Goal: Task Accomplishment & Management: Use online tool/utility

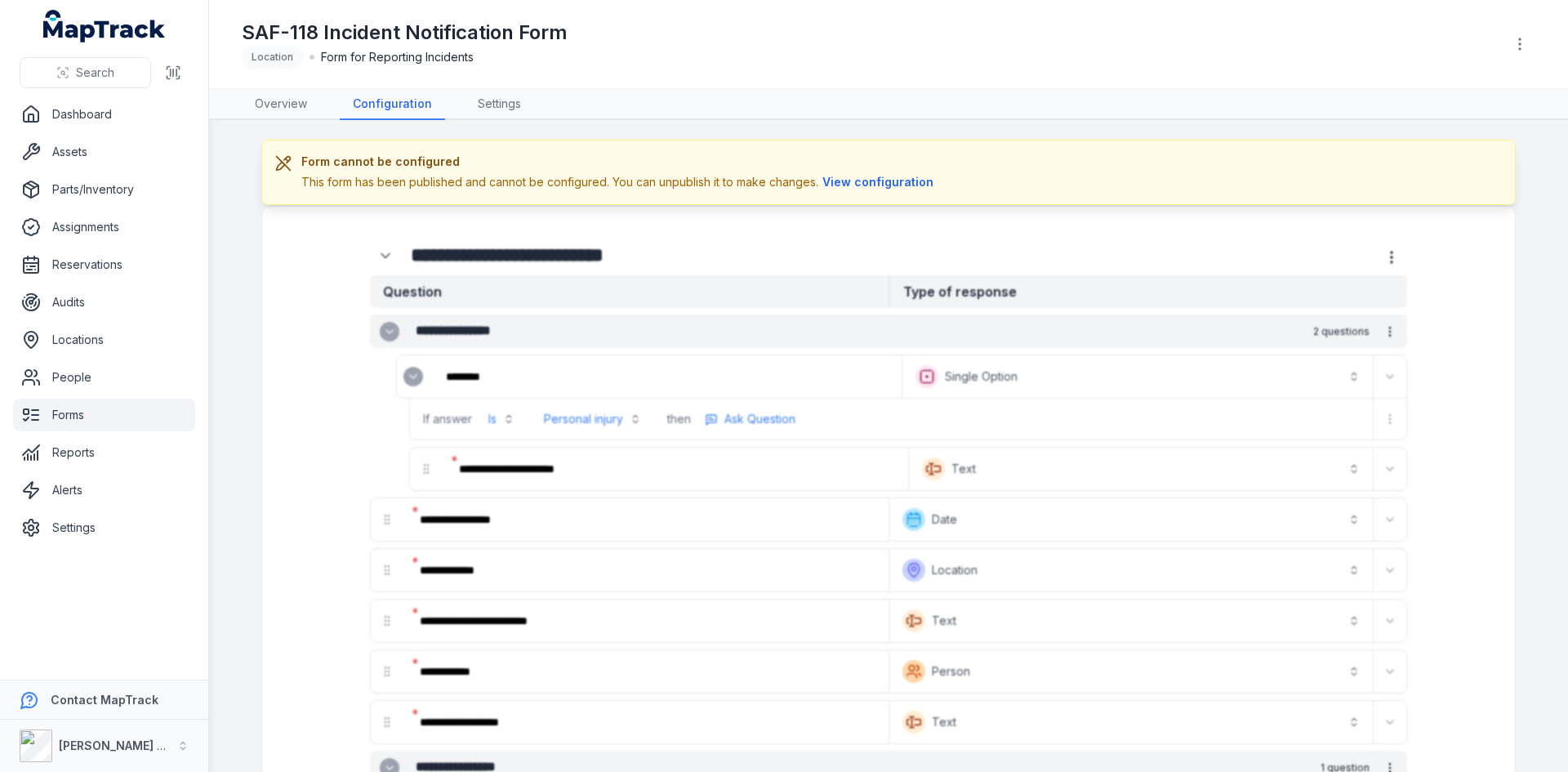
click at [49, 422] on link "Forms" at bounding box center [104, 415] width 182 height 32
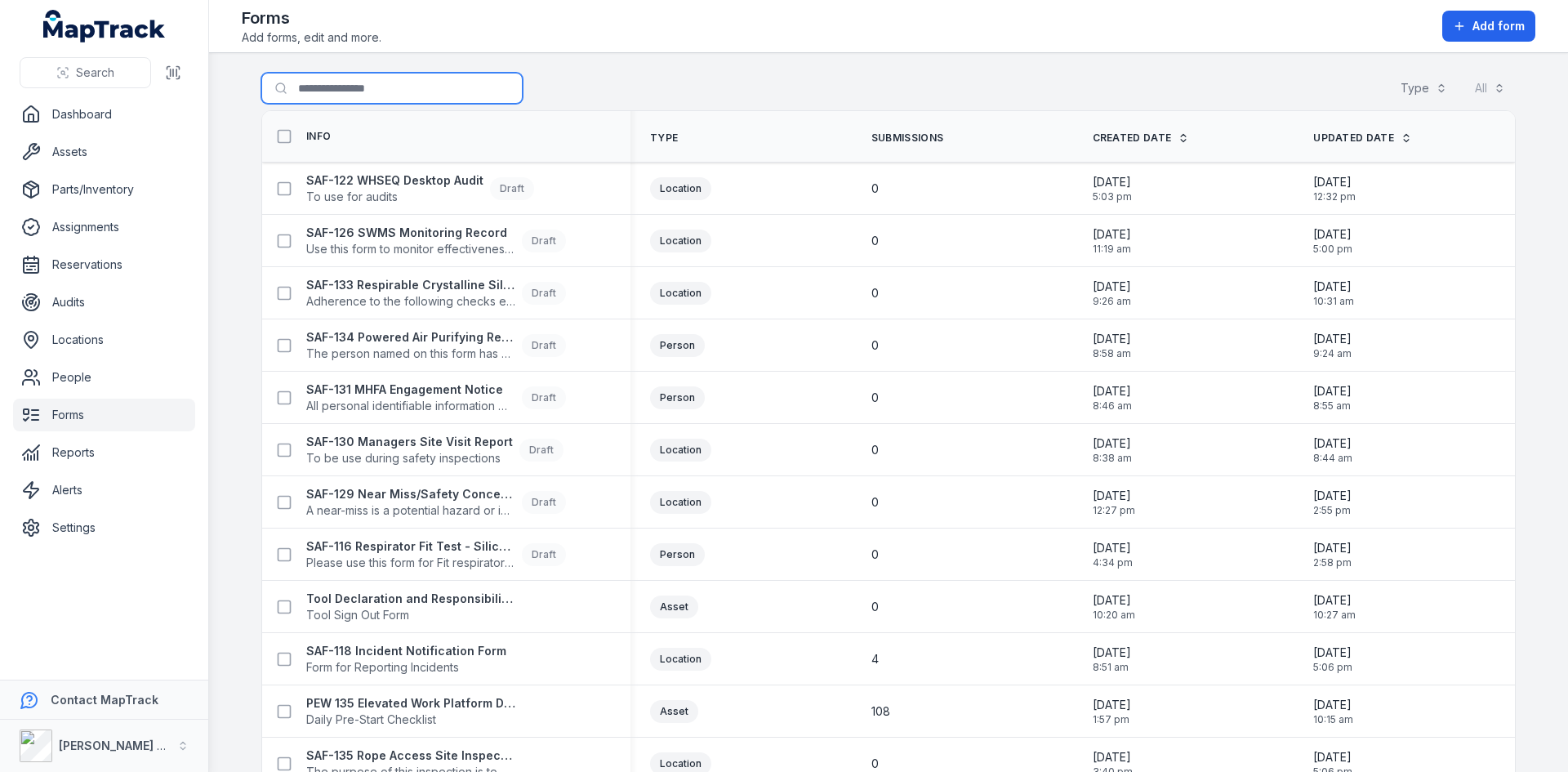
click at [284, 85] on input "Search for forms" at bounding box center [391, 88] width 261 height 31
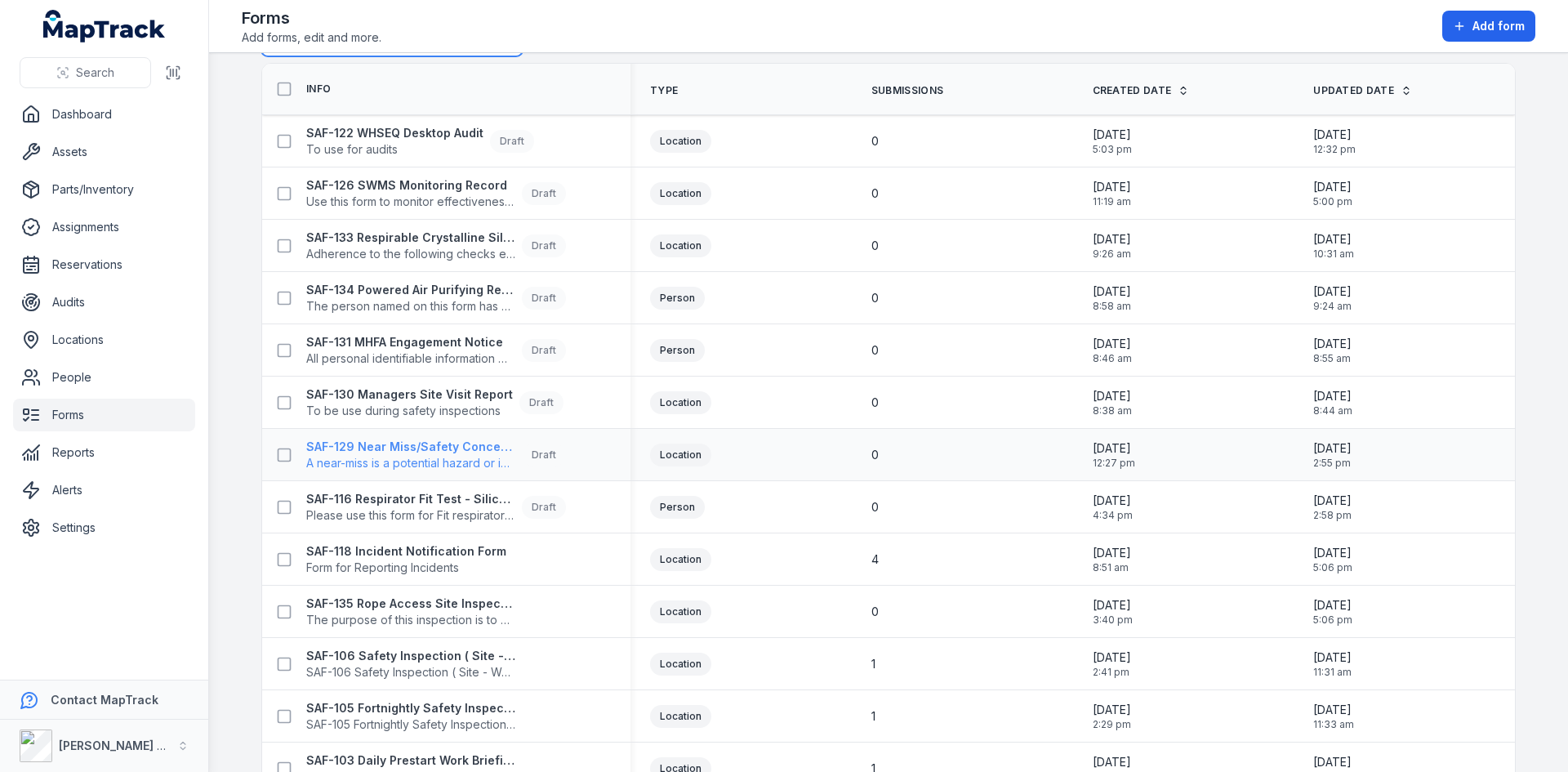
scroll to position [82, 0]
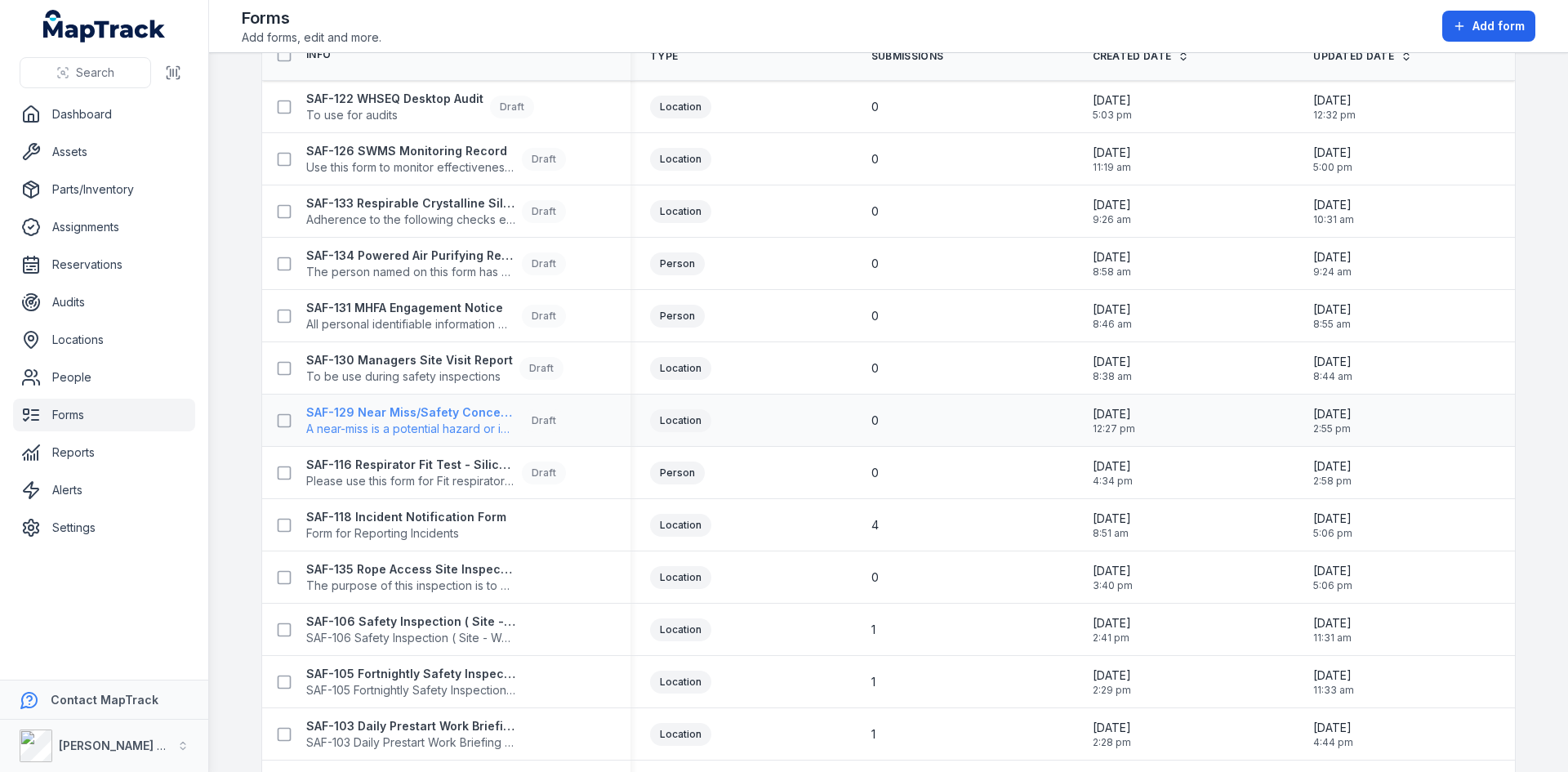
type input "***"
click at [395, 423] on span "A near-miss is a potential hazard or incident in which no property was damaged …" at bounding box center [410, 429] width 209 height 16
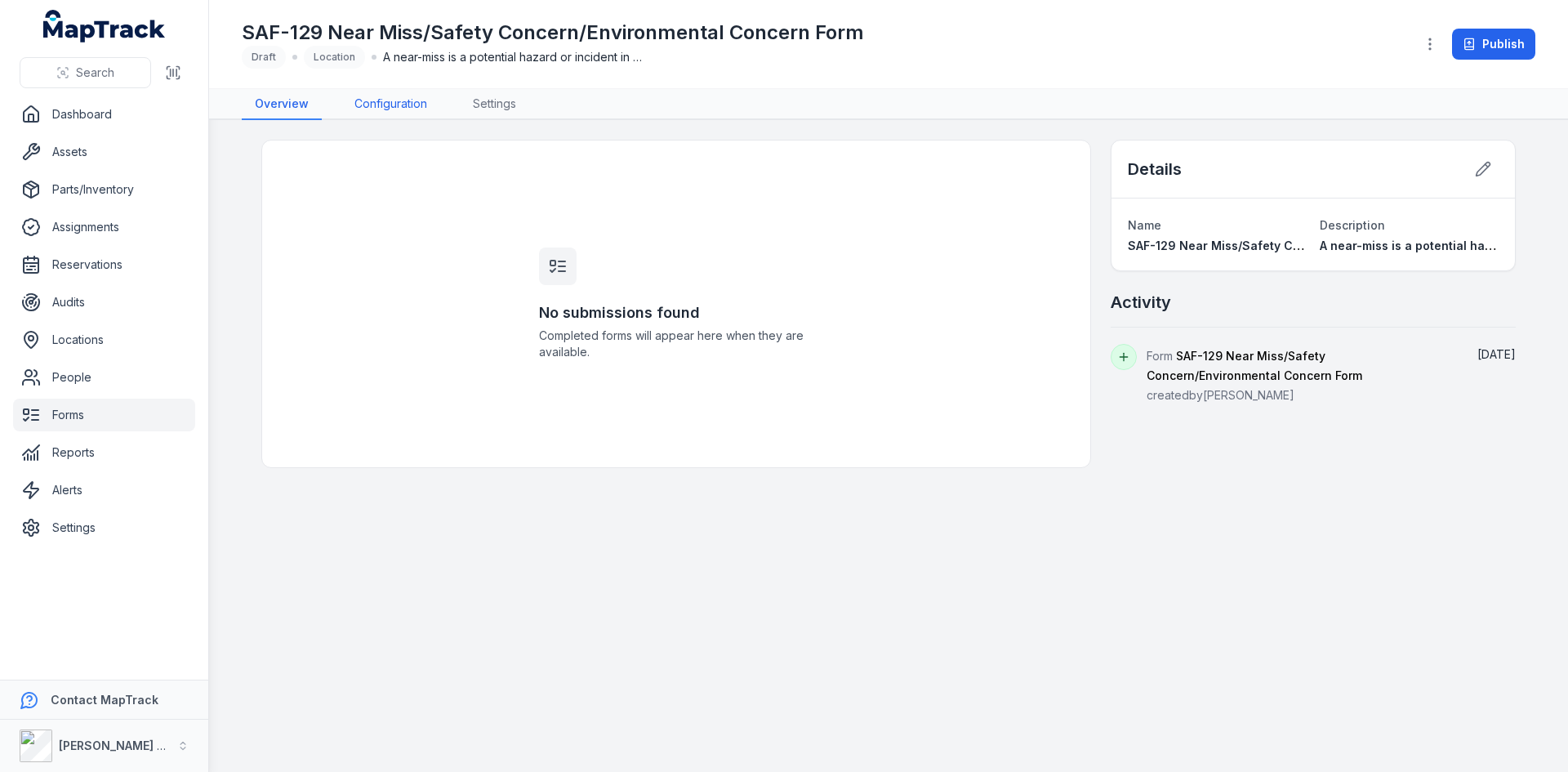
click at [421, 104] on link "Configuration" at bounding box center [390, 104] width 99 height 31
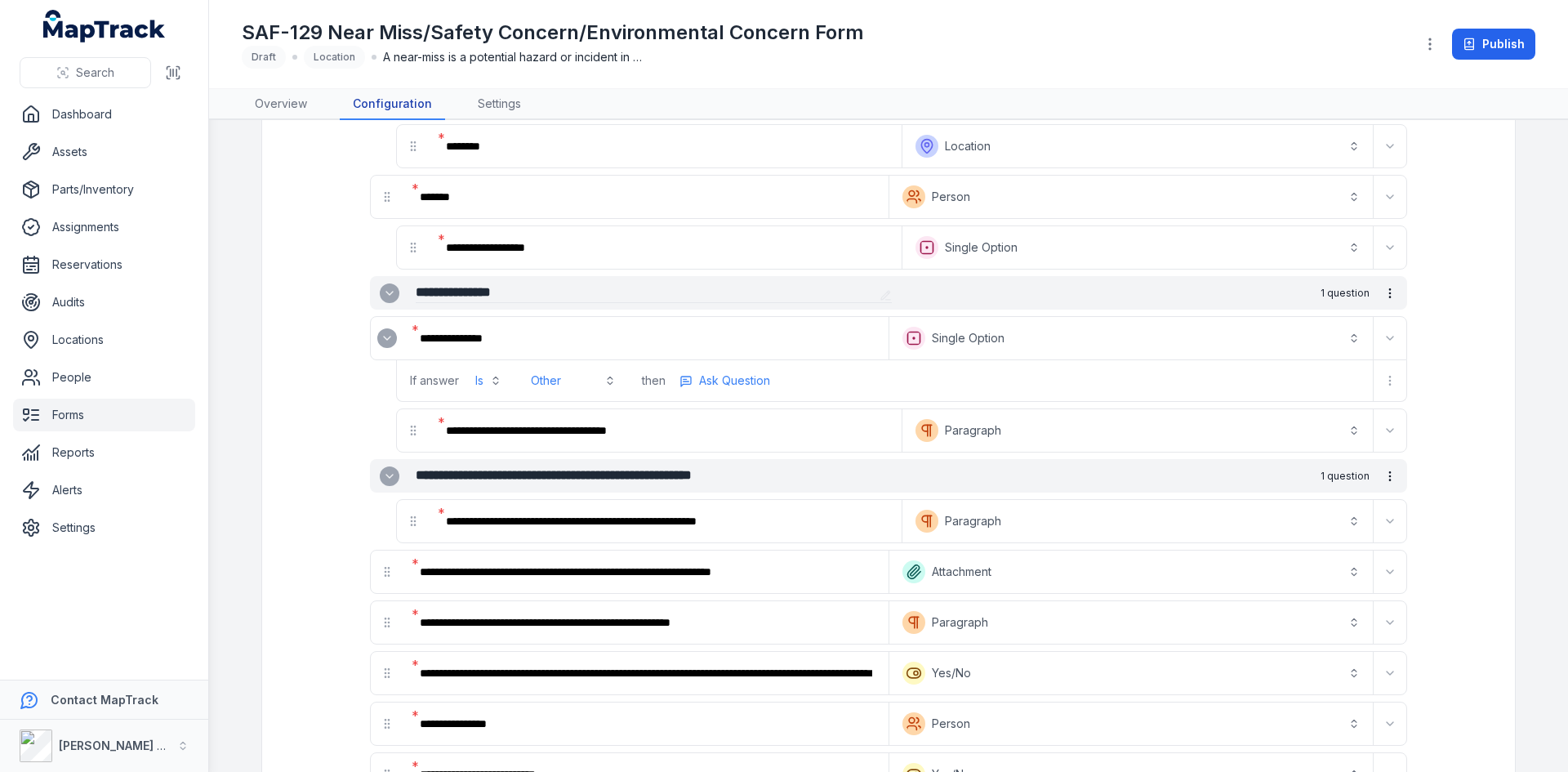
scroll to position [379, 0]
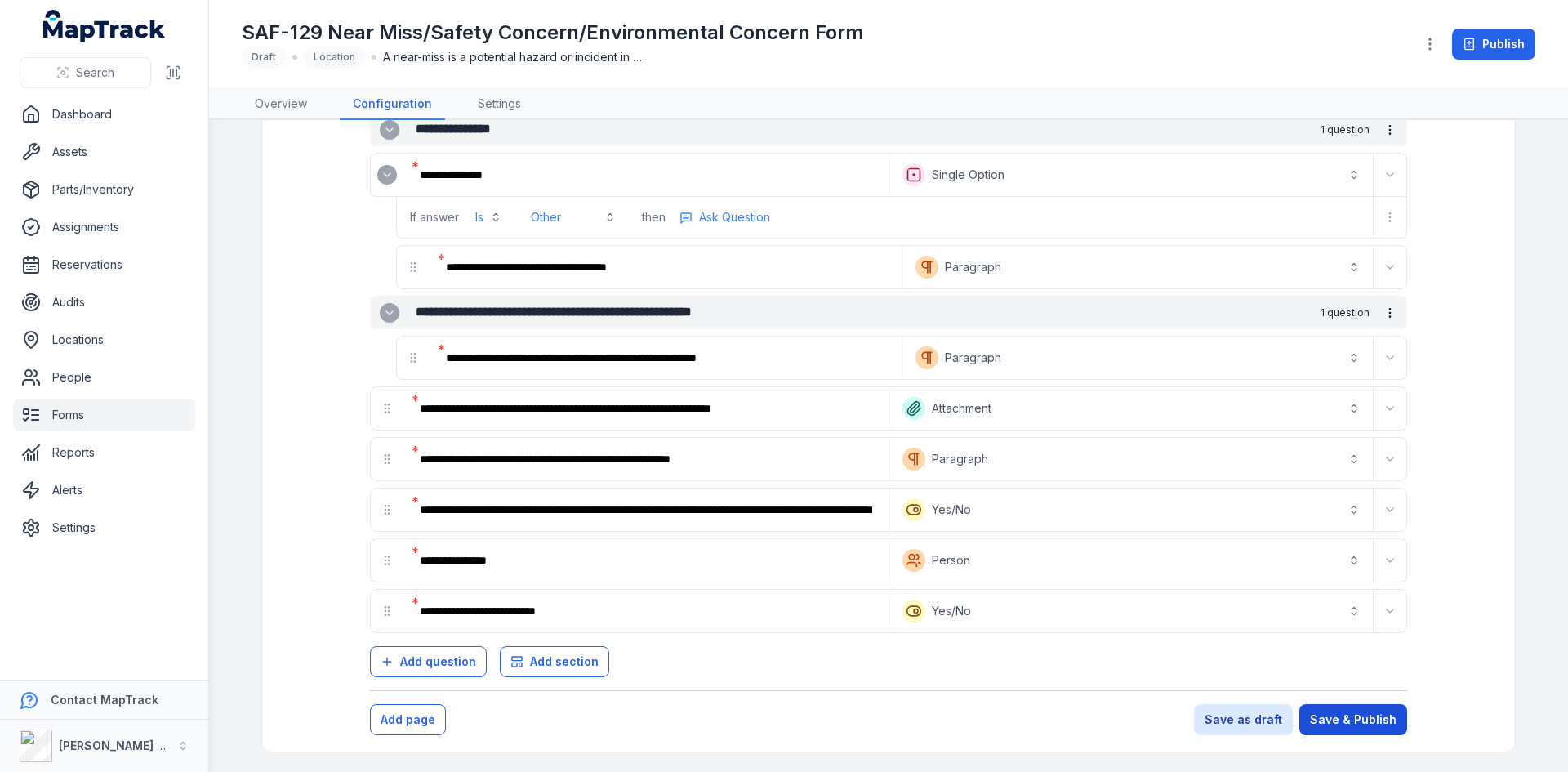
click at [1347, 719] on button "Save & Publish" at bounding box center [1353, 719] width 108 height 31
